Goal: Information Seeking & Learning: Understand process/instructions

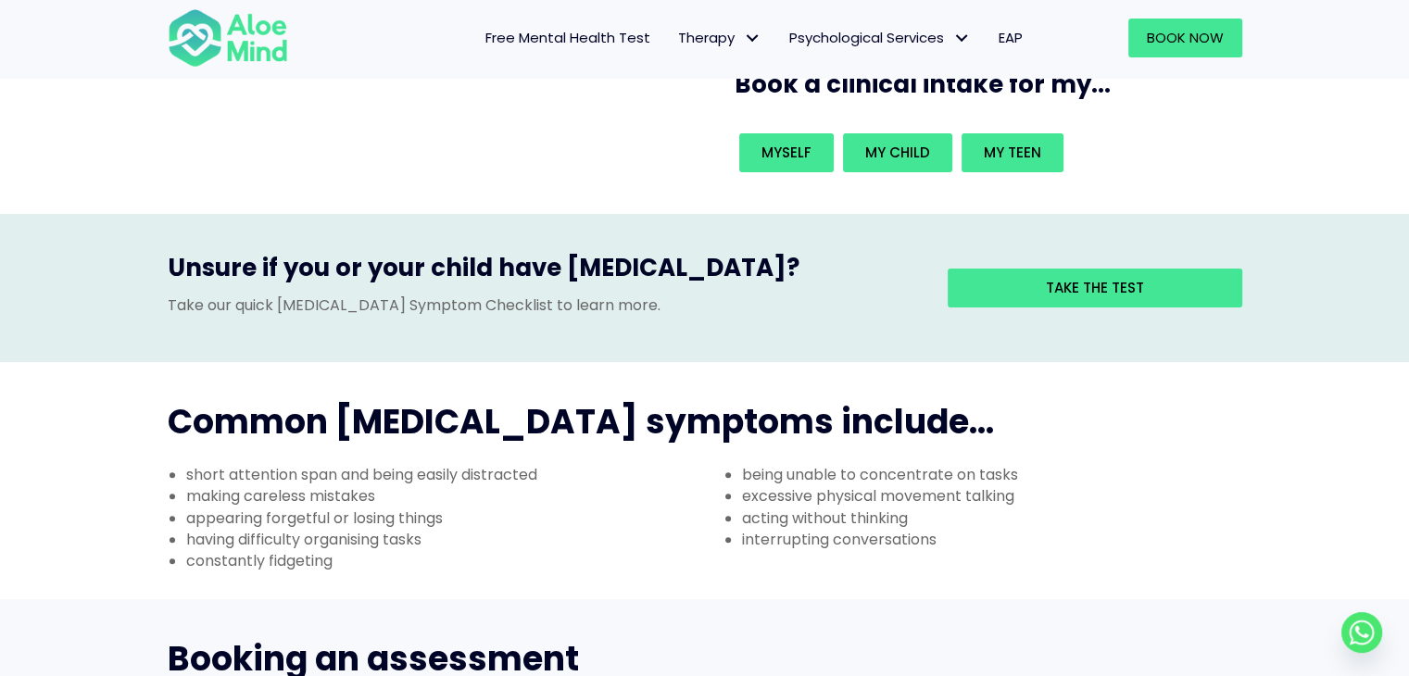
scroll to position [430, 0]
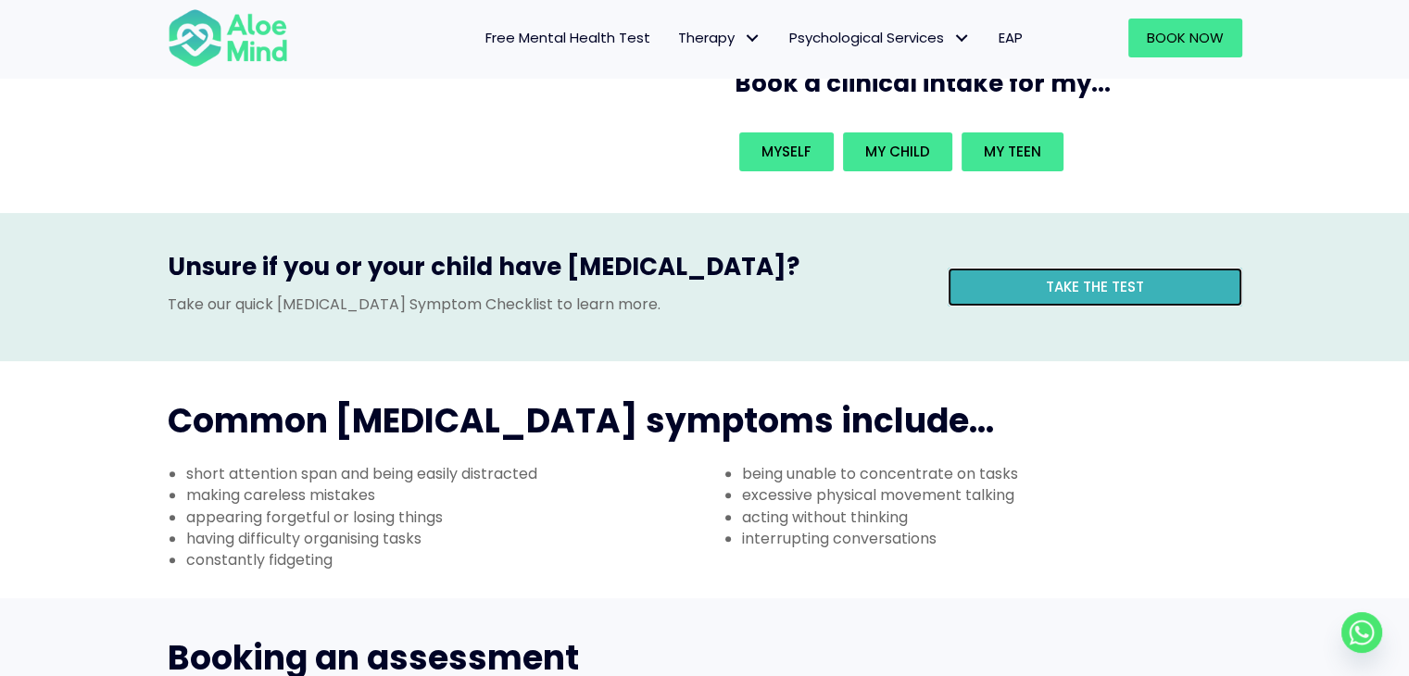
click at [1054, 277] on span "Take the test" at bounding box center [1095, 286] width 98 height 19
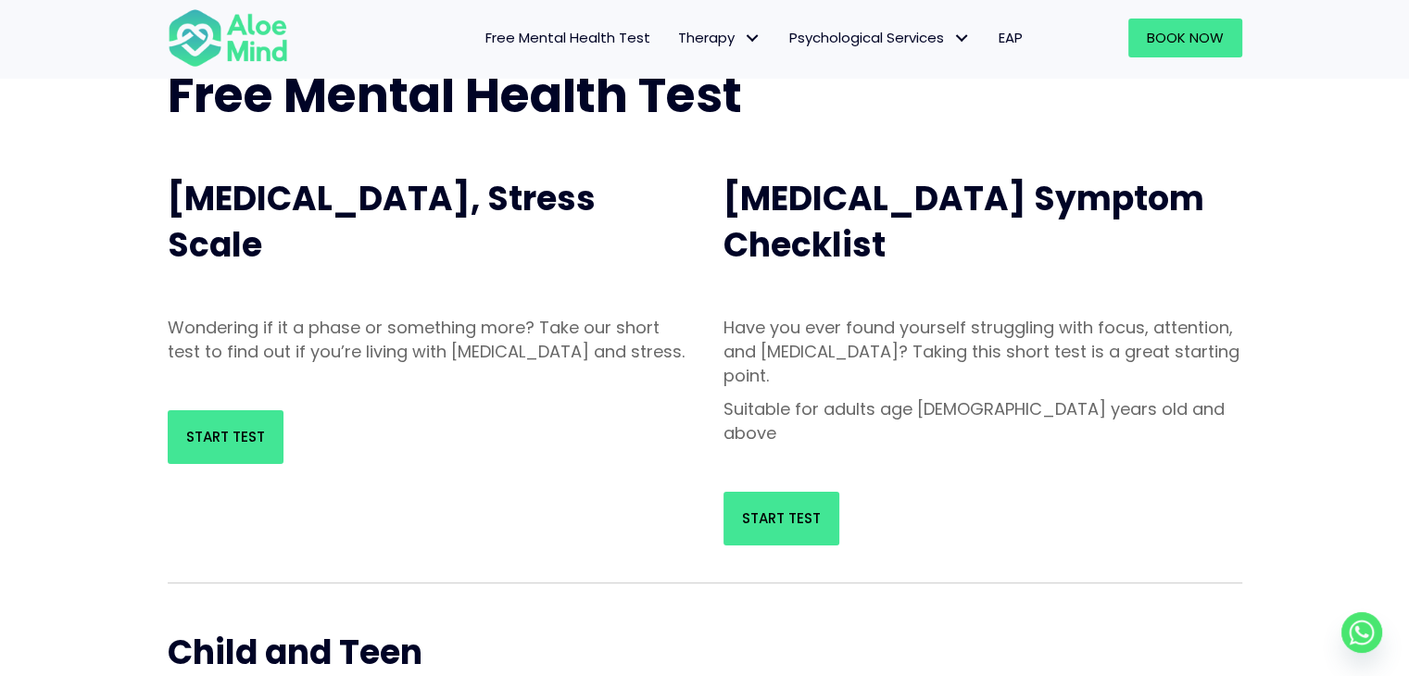
scroll to position [132, 0]
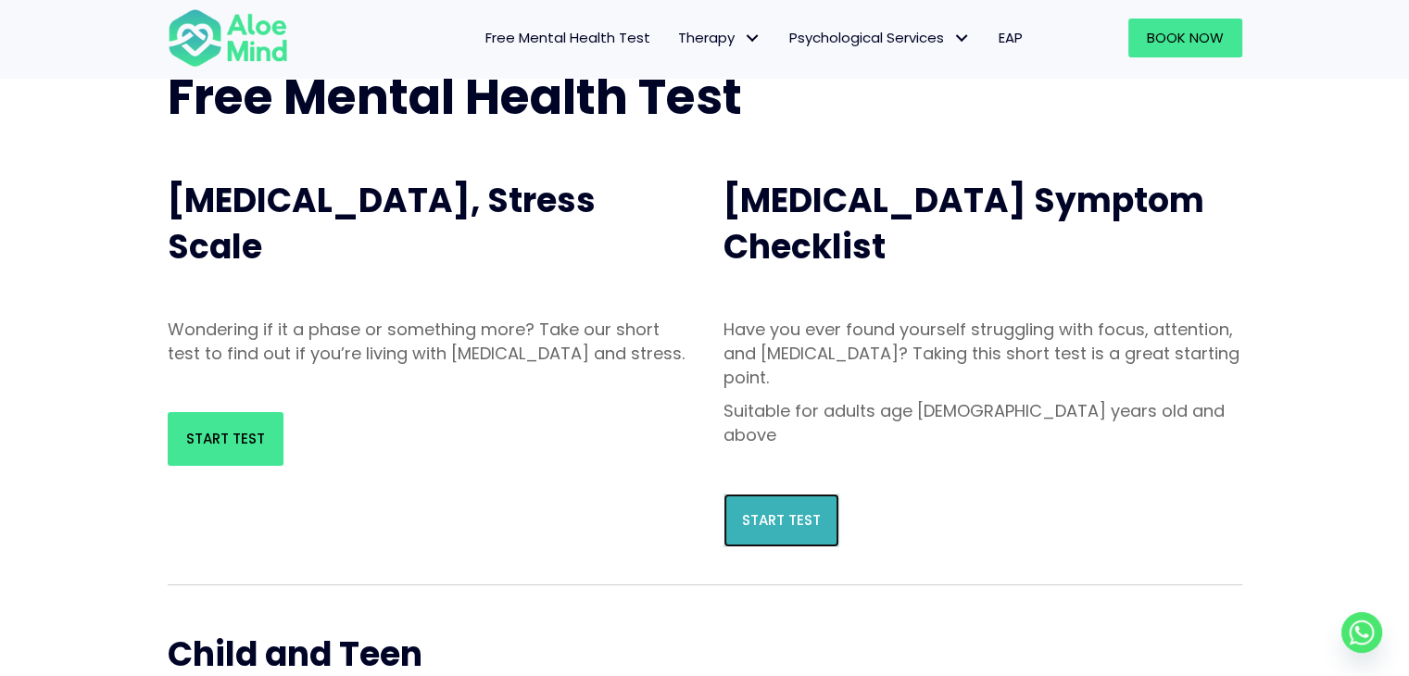
click at [804, 511] on span "Start Test" at bounding box center [781, 520] width 79 height 19
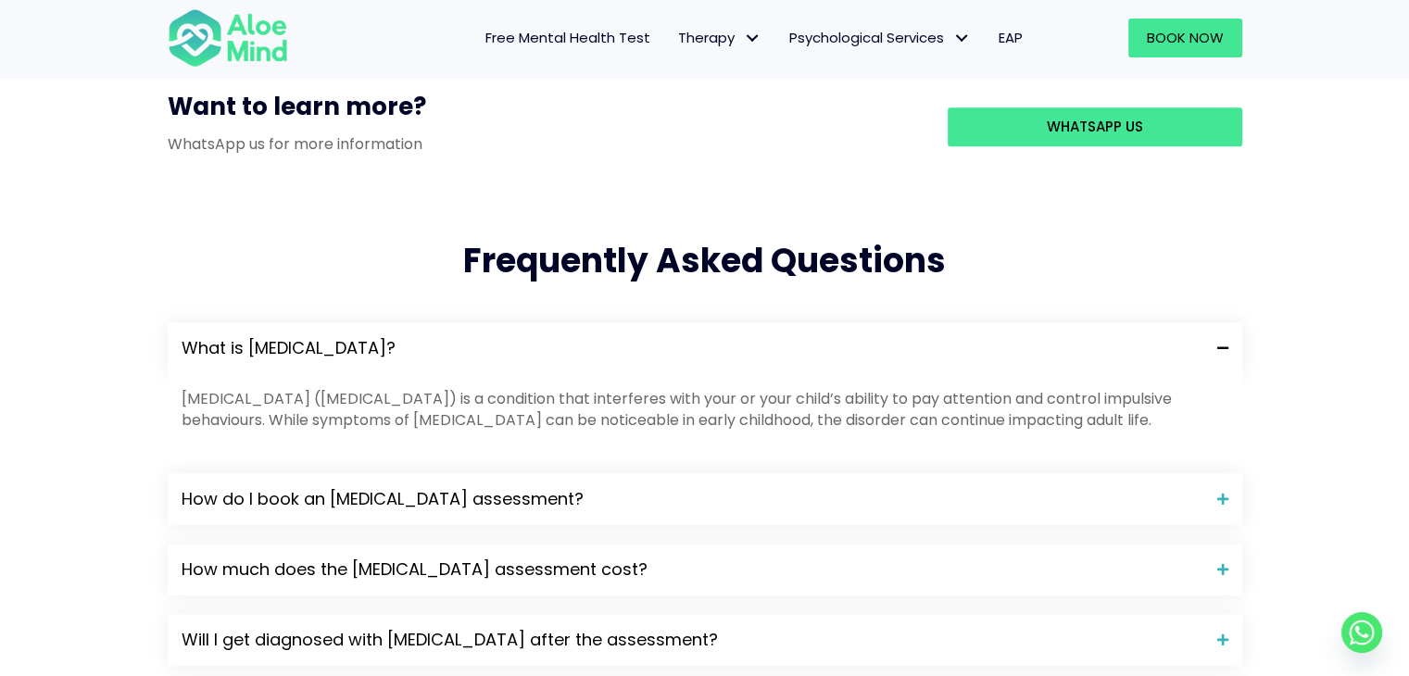
scroll to position [1731, 0]
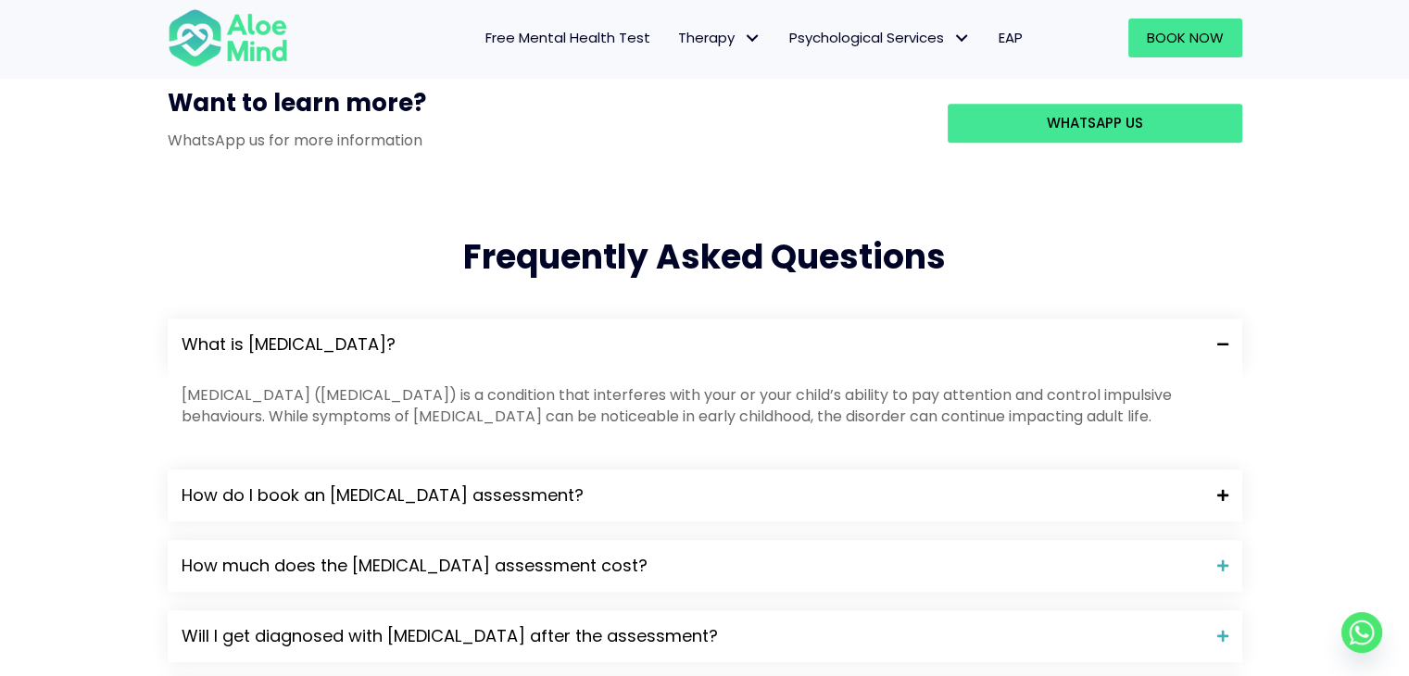
click at [845, 484] on span "How do I book an [MEDICAL_DATA] assessment?" at bounding box center [693, 496] width 1022 height 24
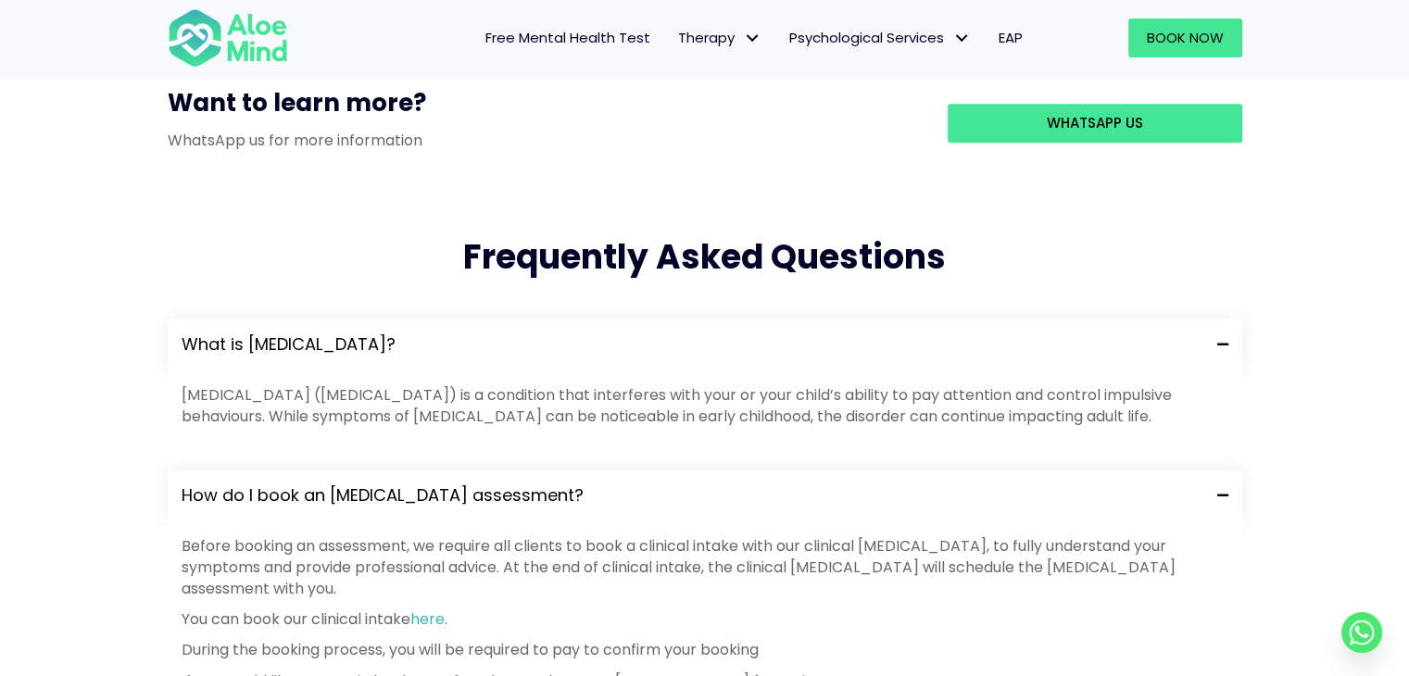
click at [845, 484] on span "How do I book an [MEDICAL_DATA] assessment?" at bounding box center [693, 496] width 1022 height 24
